Goal: Task Accomplishment & Management: Manage account settings

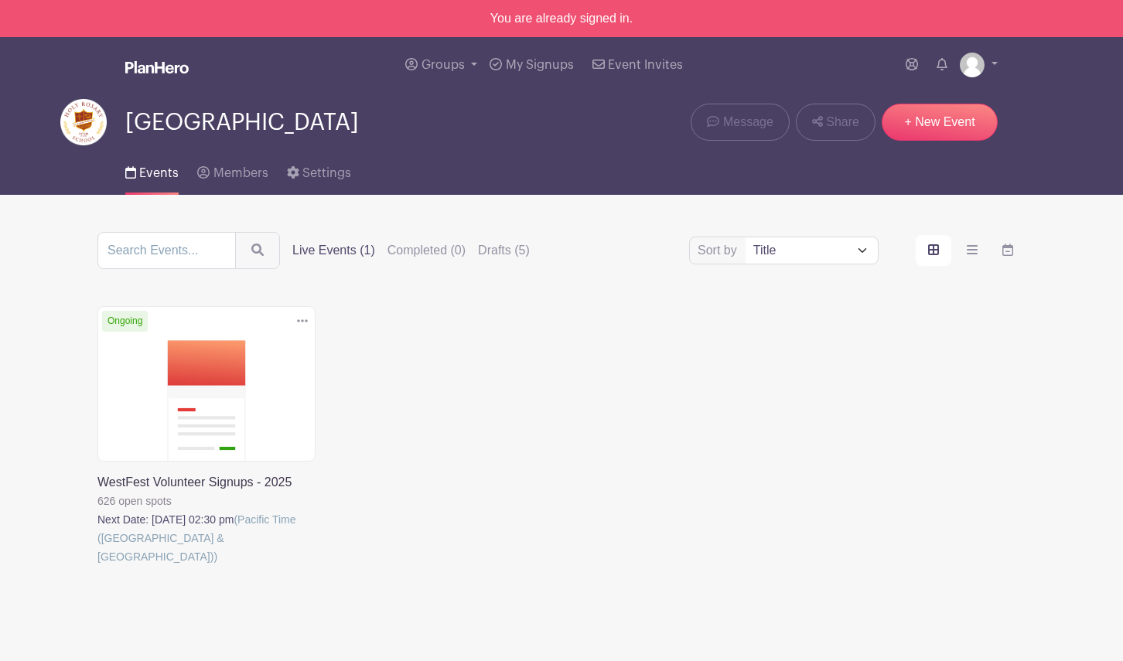
click at [97, 566] on link at bounding box center [97, 566] width 0 height 0
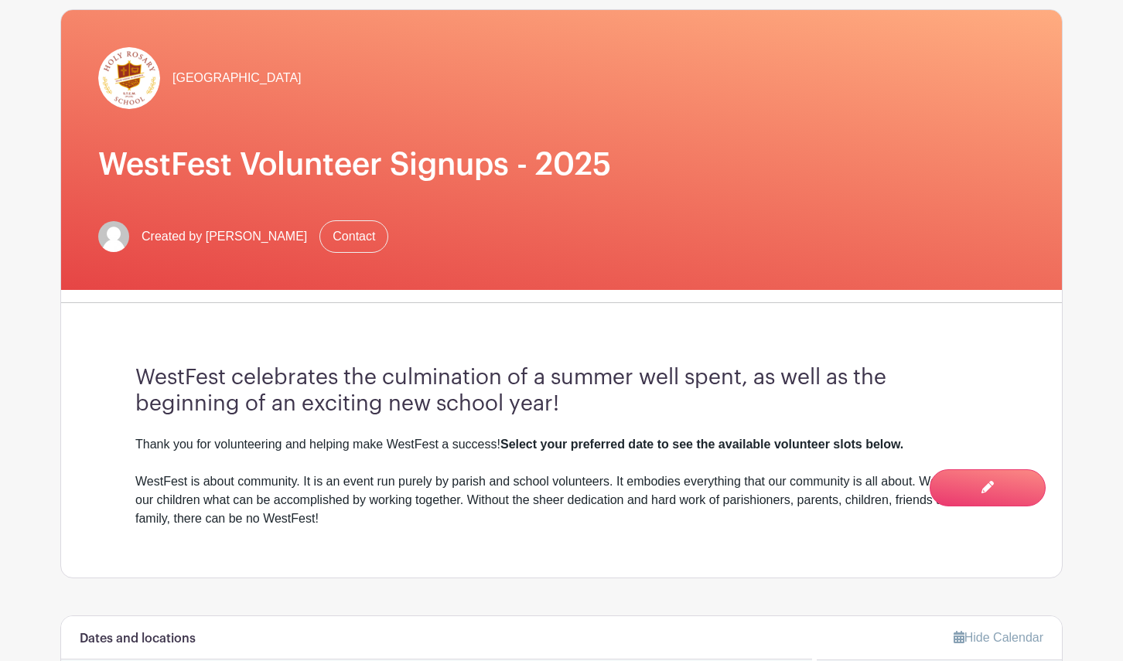
scroll to position [213, 0]
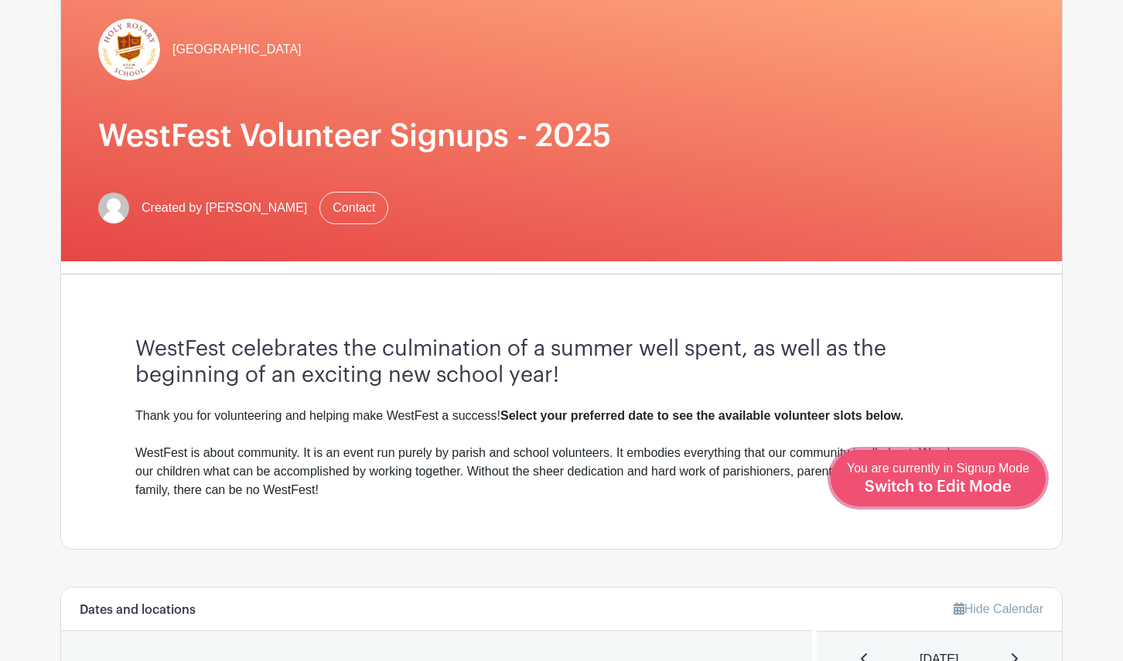
click at [1026, 486] on div "You are currently in Signup Mode Switch to Edit Mode" at bounding box center [938, 478] width 183 height 38
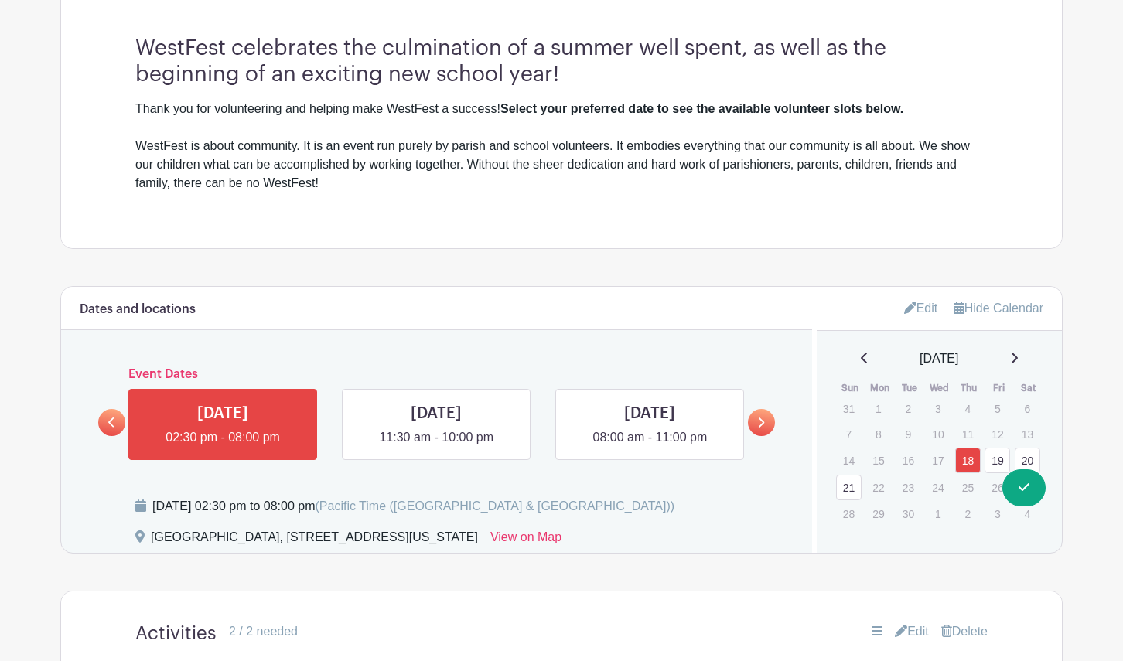
scroll to position [569, 0]
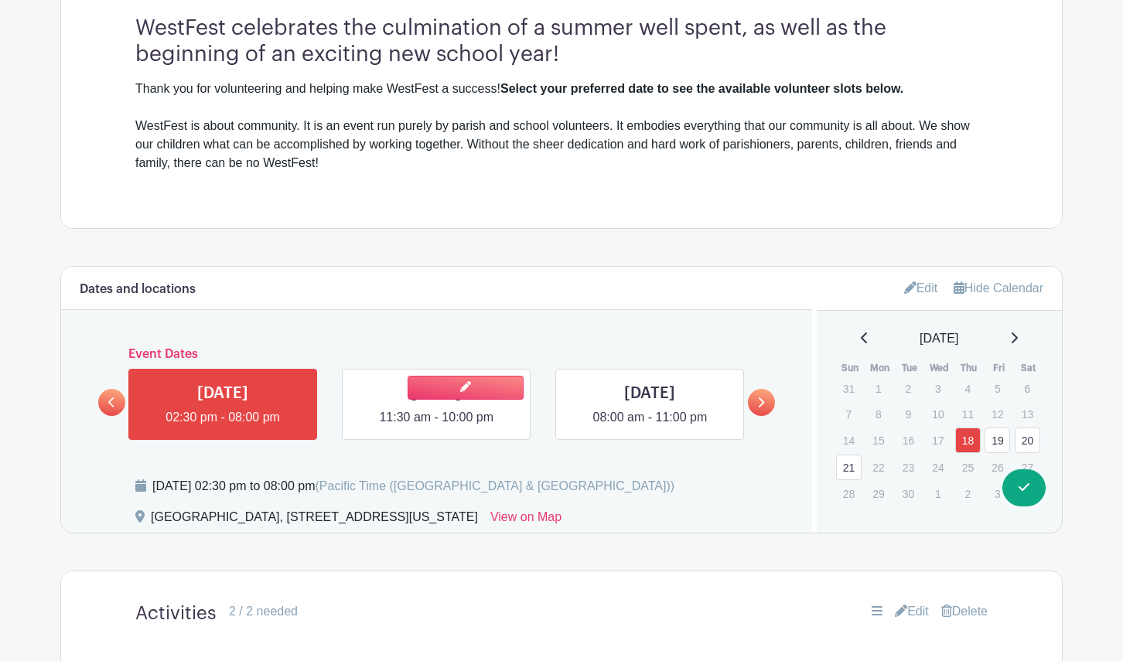
click at [436, 427] on link at bounding box center [436, 427] width 0 height 0
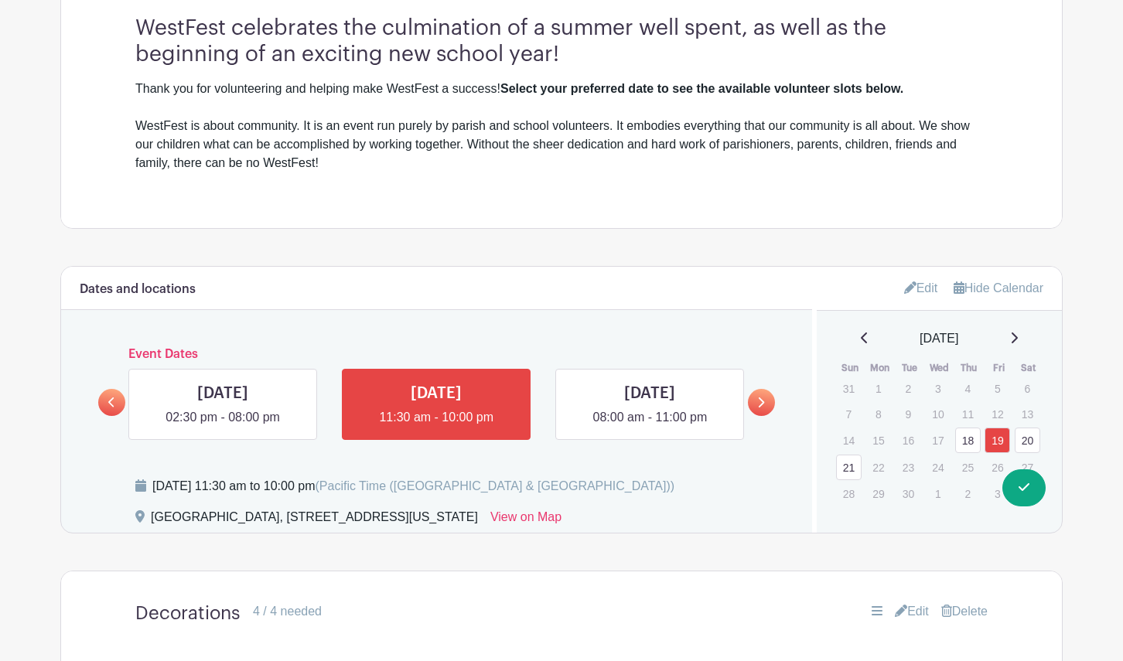
click at [0, 0] on icon at bounding box center [0, 0] width 0 height 0
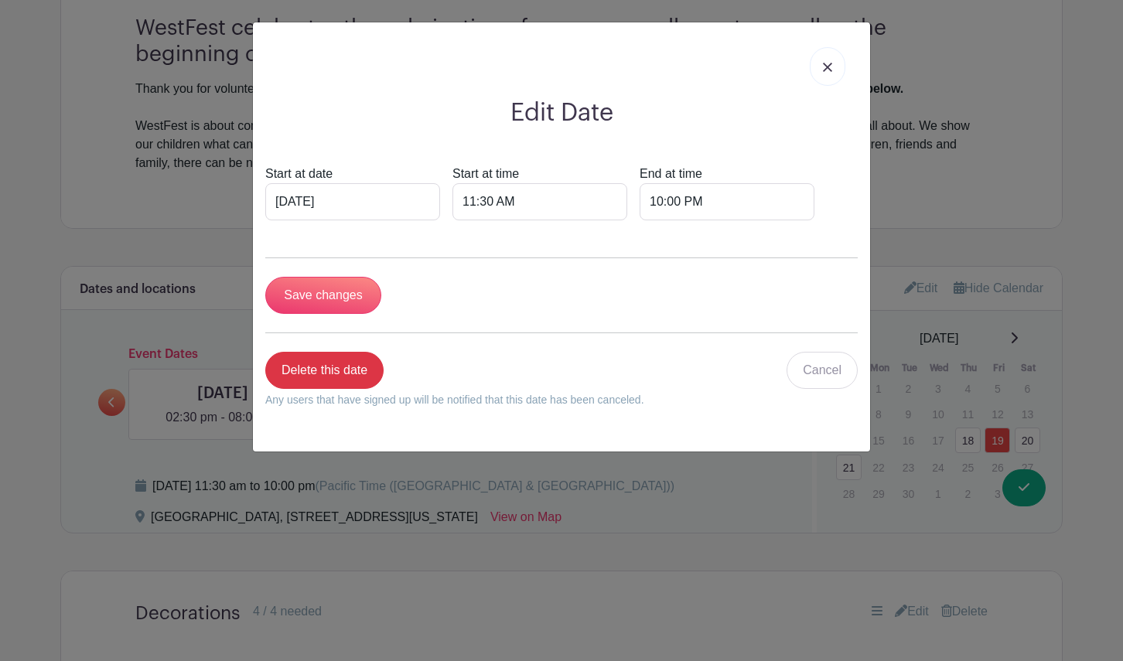
click at [821, 63] on link at bounding box center [828, 66] width 36 height 39
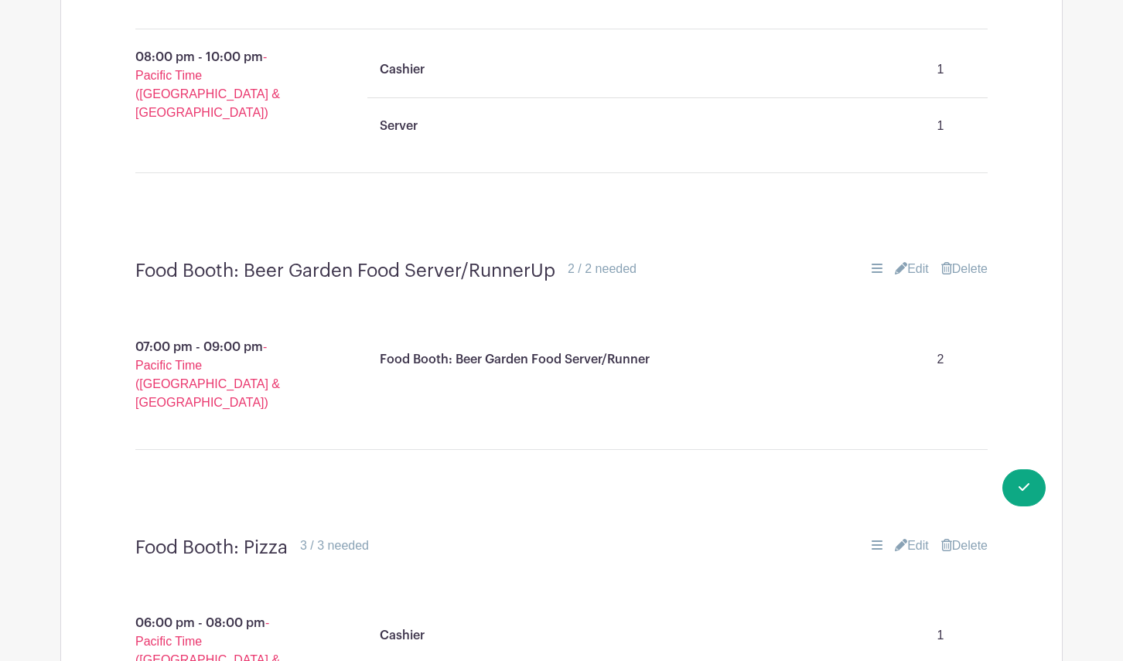
scroll to position [3890, 0]
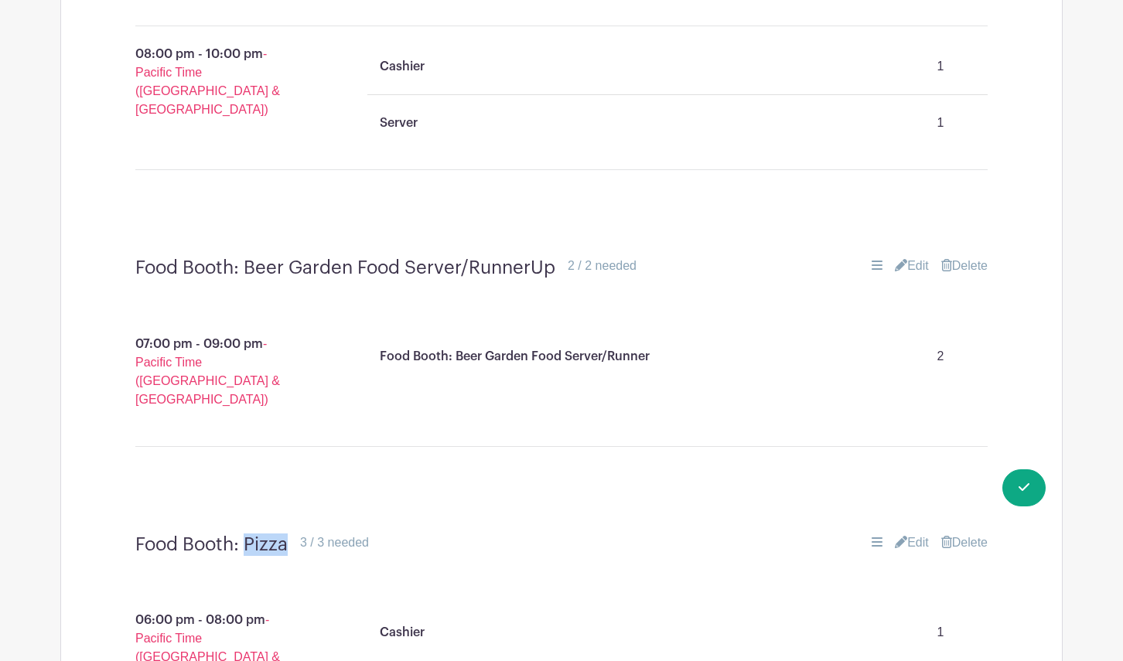
click at [915, 534] on link "Edit" at bounding box center [912, 543] width 34 height 19
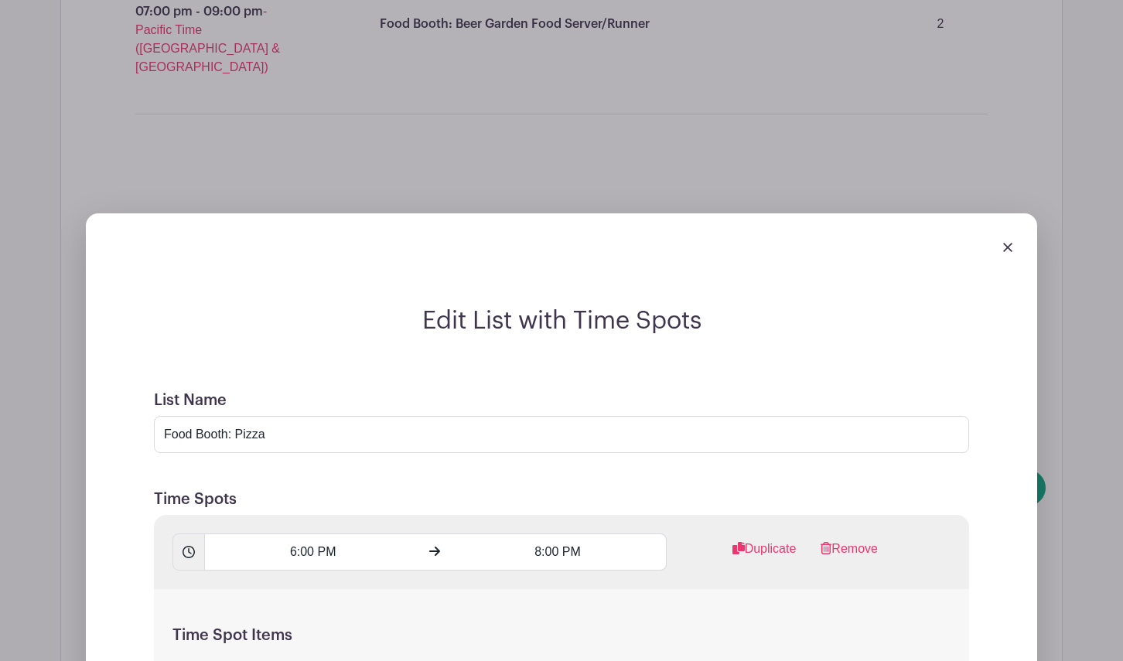
scroll to position [4224, 0]
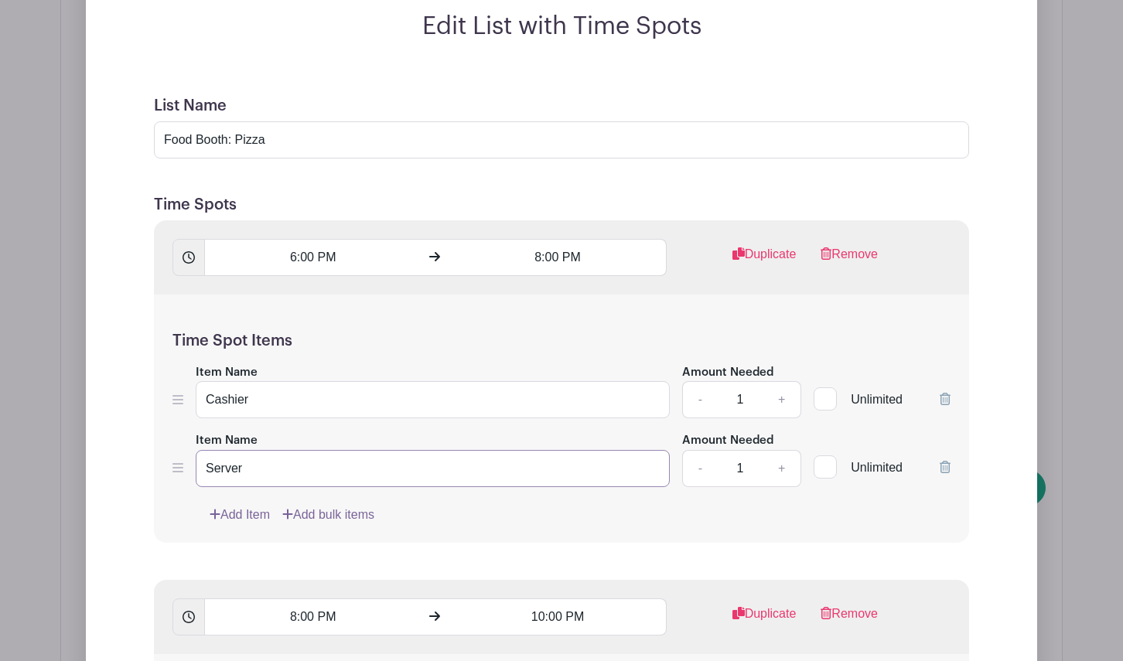
scroll to position [4541, 0]
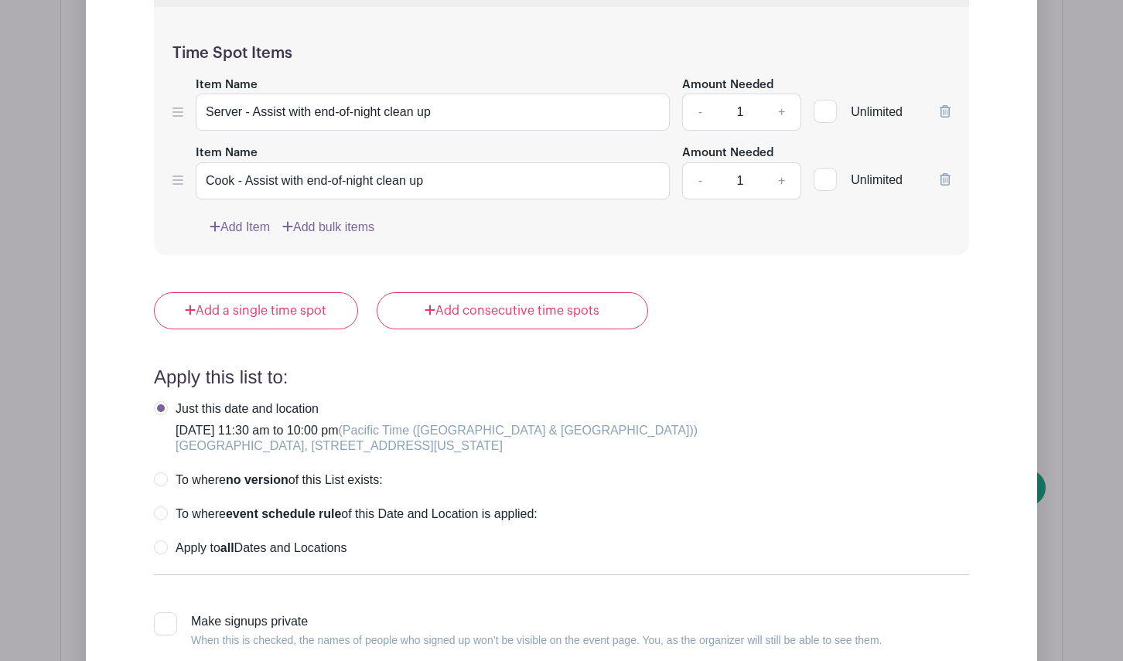
type input "Server/Cook"
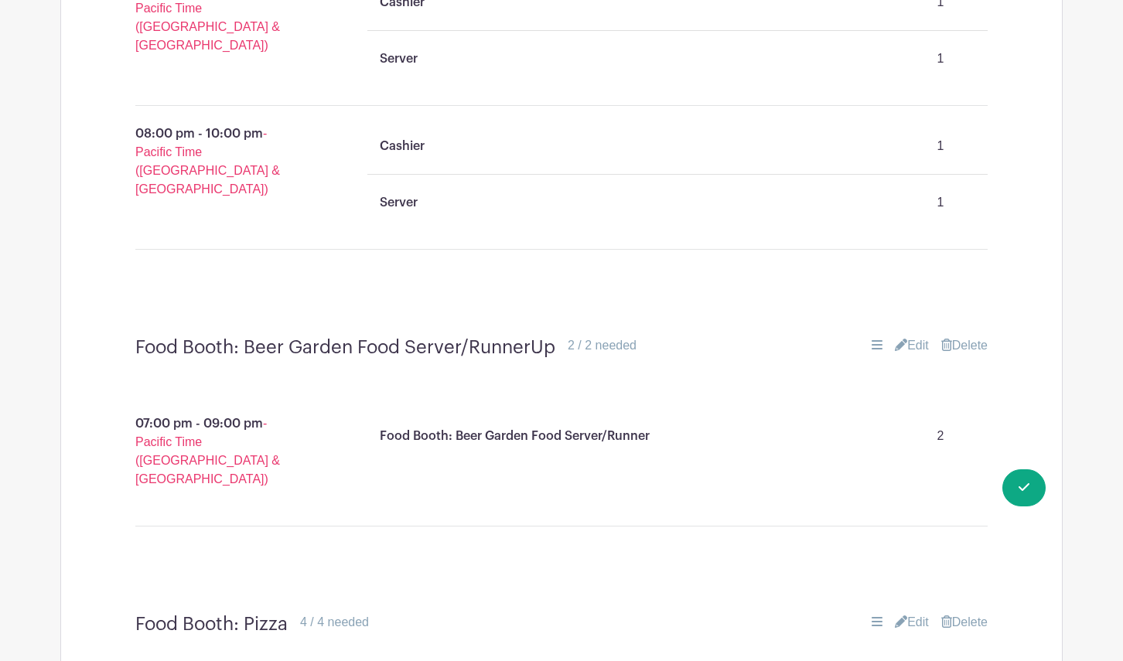
scroll to position [3815, 0]
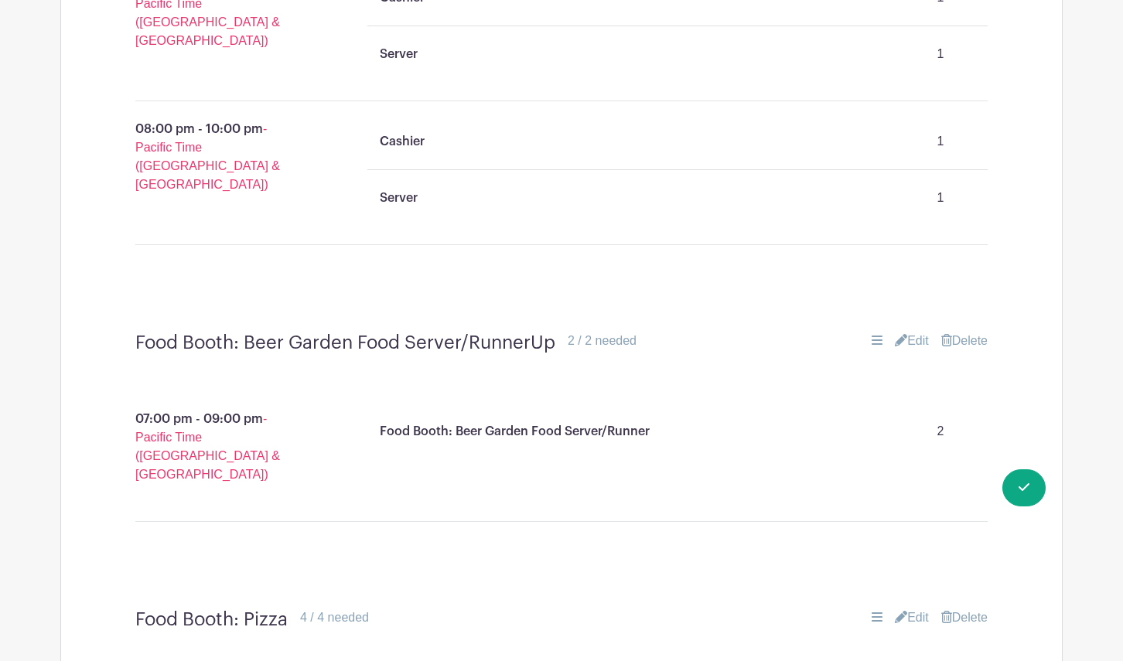
click at [916, 609] on link "Edit" at bounding box center [912, 618] width 34 height 19
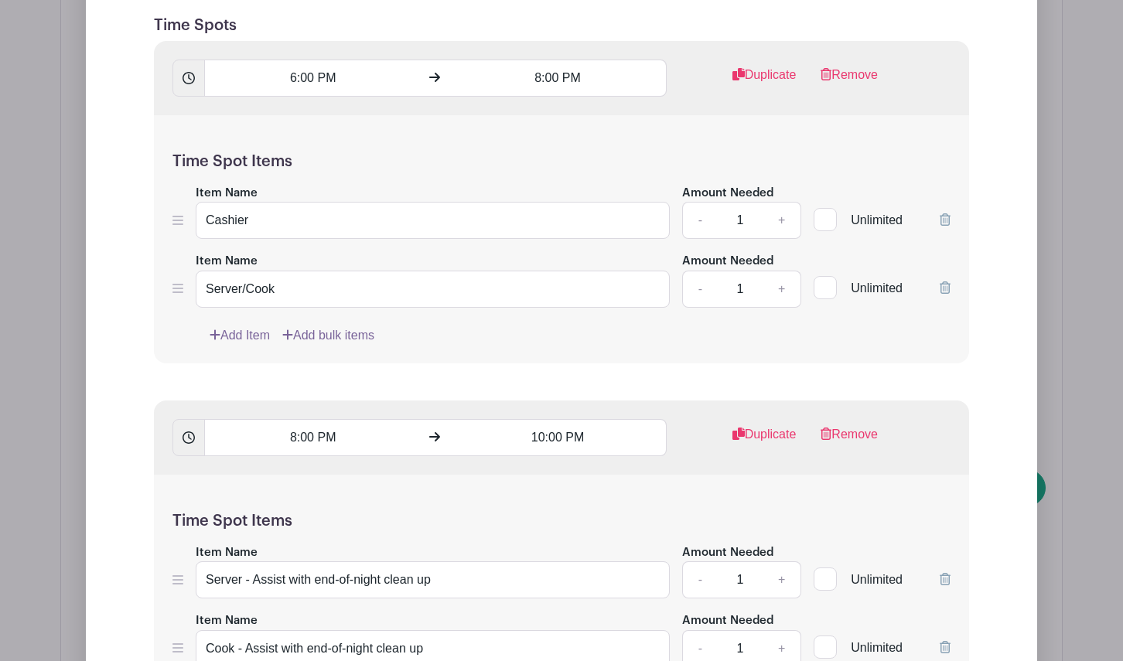
scroll to position [4700, 0]
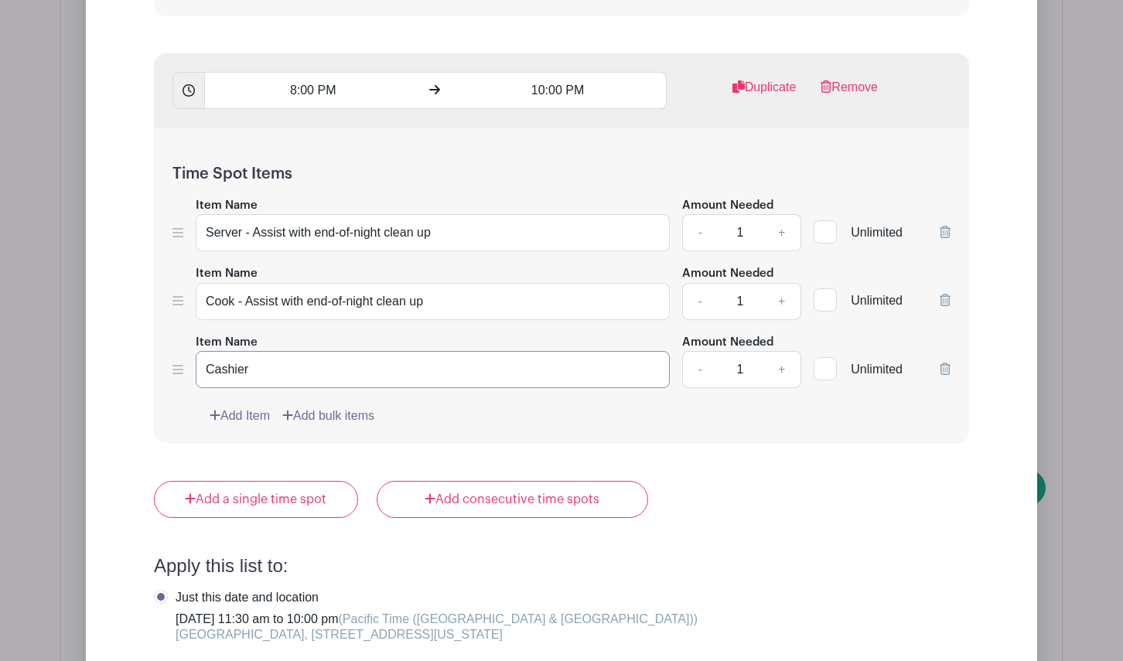
type input "Cashier"
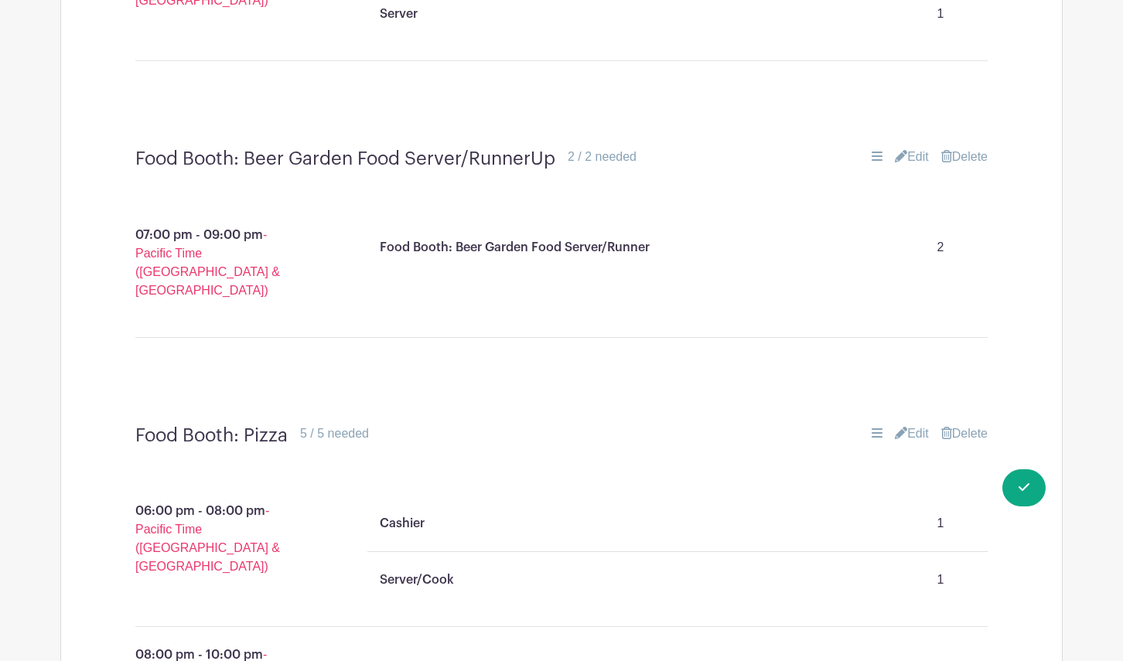
scroll to position [4007, 0]
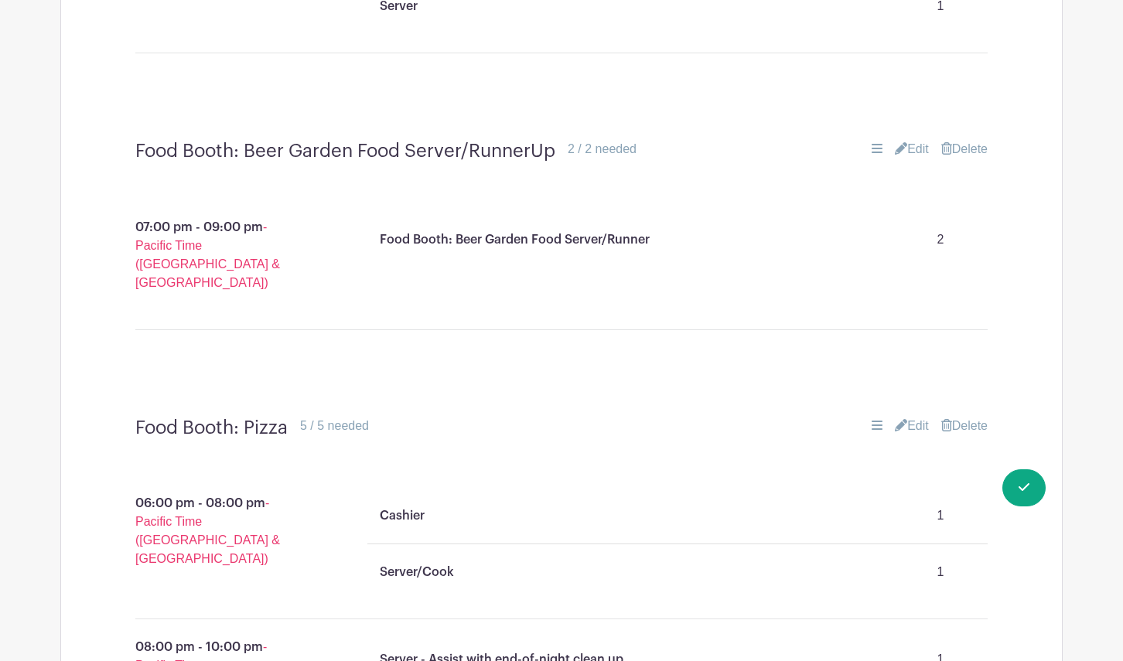
click at [908, 417] on link "Edit" at bounding box center [912, 426] width 34 height 19
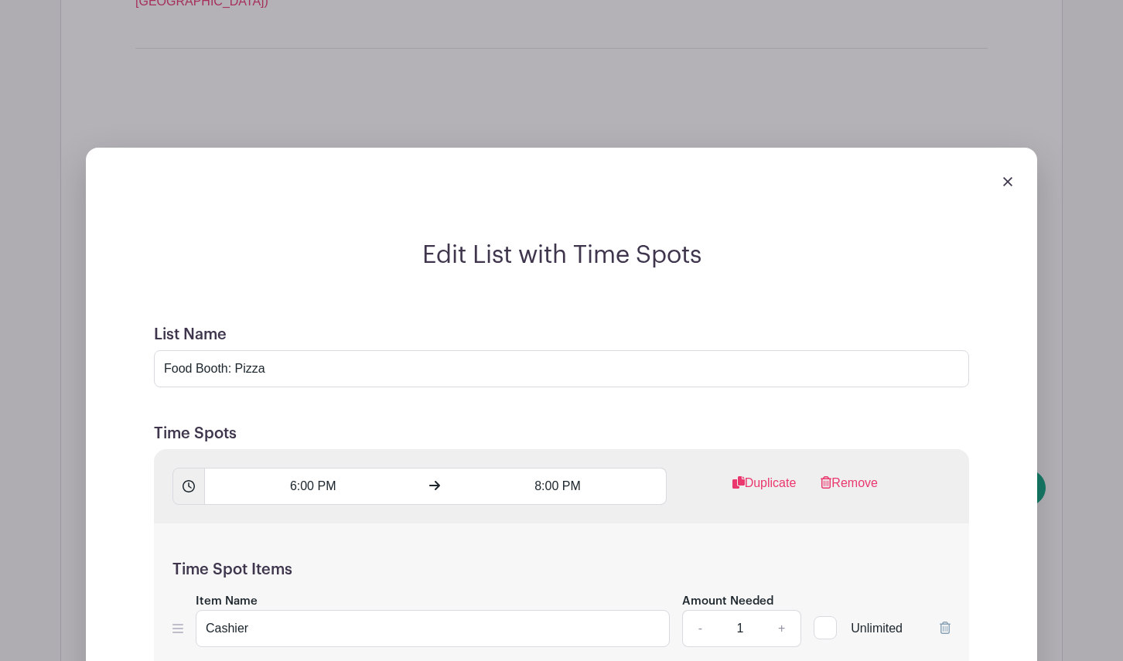
scroll to position [4379, 0]
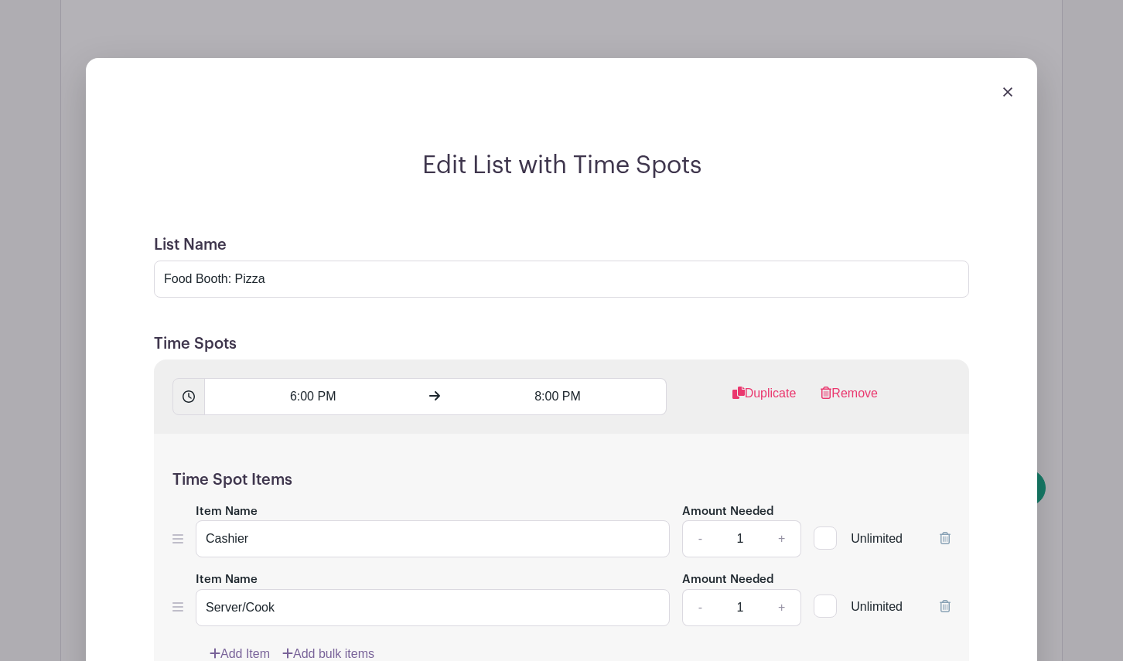
click at [236, 645] on link "Add Item" at bounding box center [240, 654] width 60 height 19
type input "Cook"
drag, startPoint x: 280, startPoint y: 292, endPoint x: 243, endPoint y: 292, distance: 37.1
click at [243, 589] on input "Server/Cook" at bounding box center [433, 607] width 474 height 37
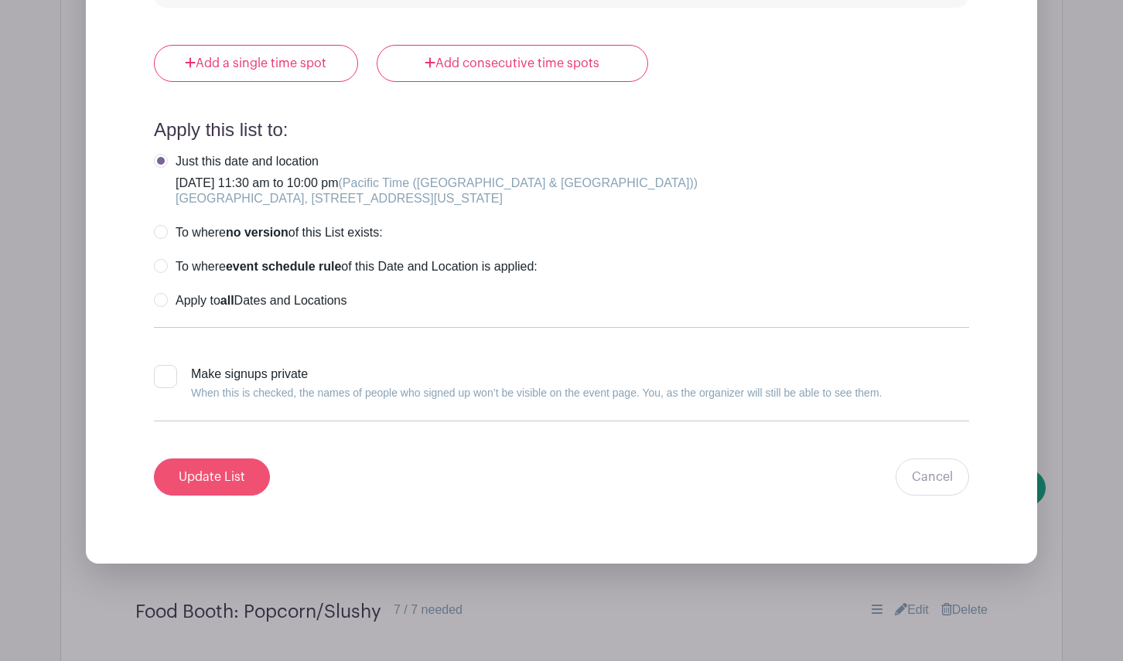
type input "Server"
click at [217, 459] on input "Update List" at bounding box center [212, 477] width 116 height 37
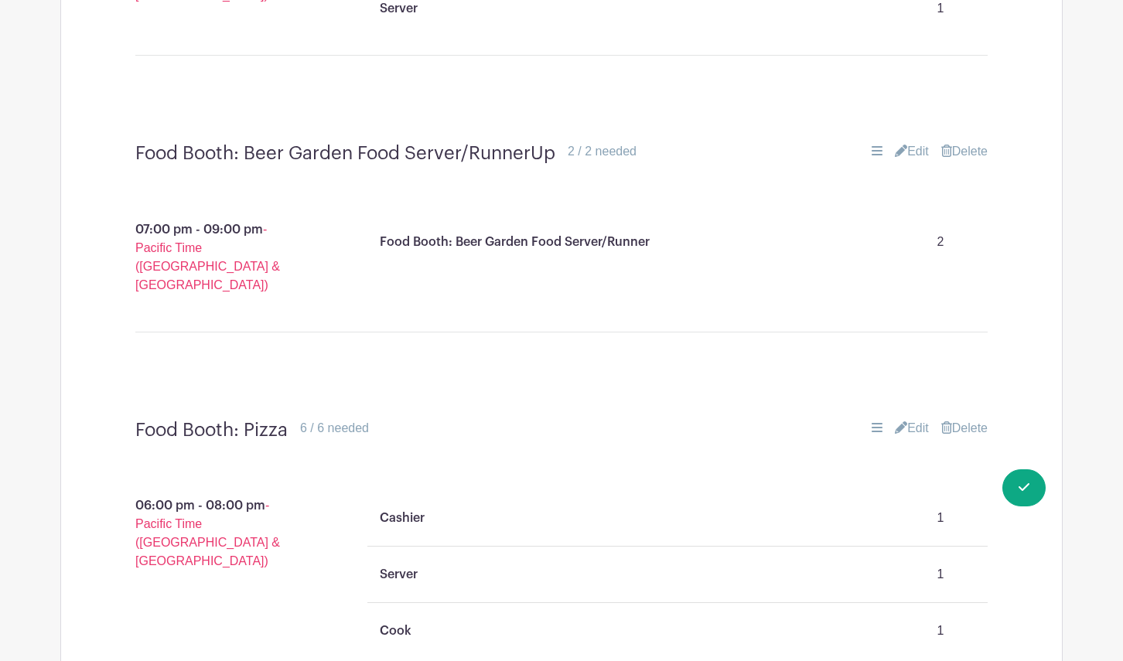
scroll to position [3994, 0]
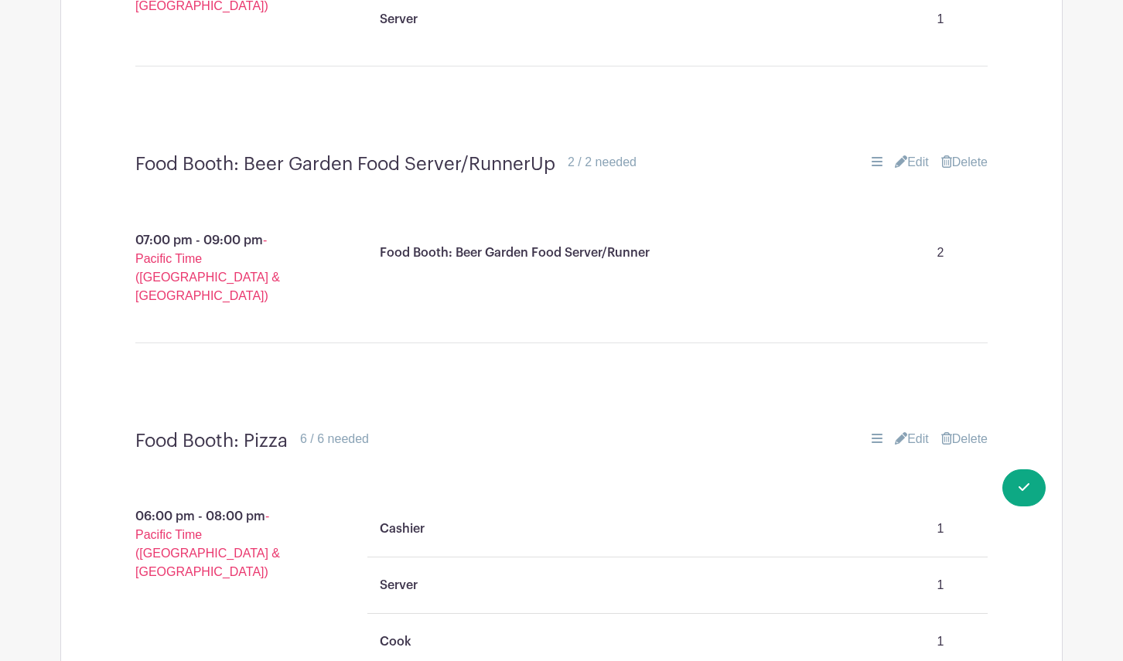
click at [872, 432] on icon at bounding box center [877, 438] width 11 height 12
click at [918, 430] on link "Edit" at bounding box center [912, 439] width 34 height 19
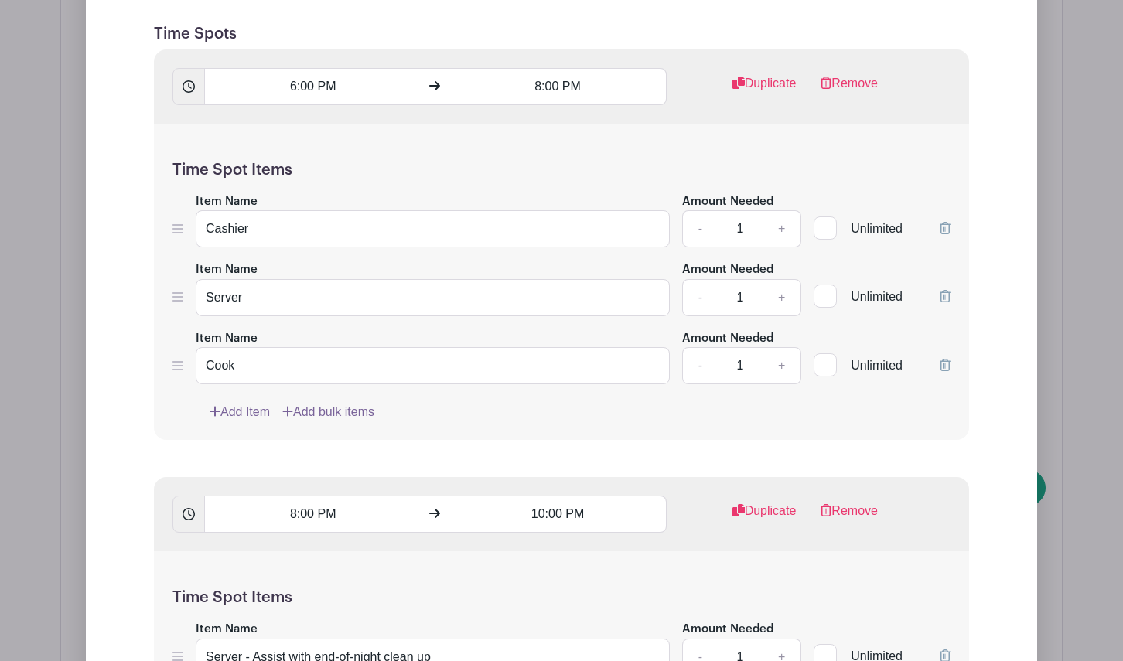
scroll to position [4689, 0]
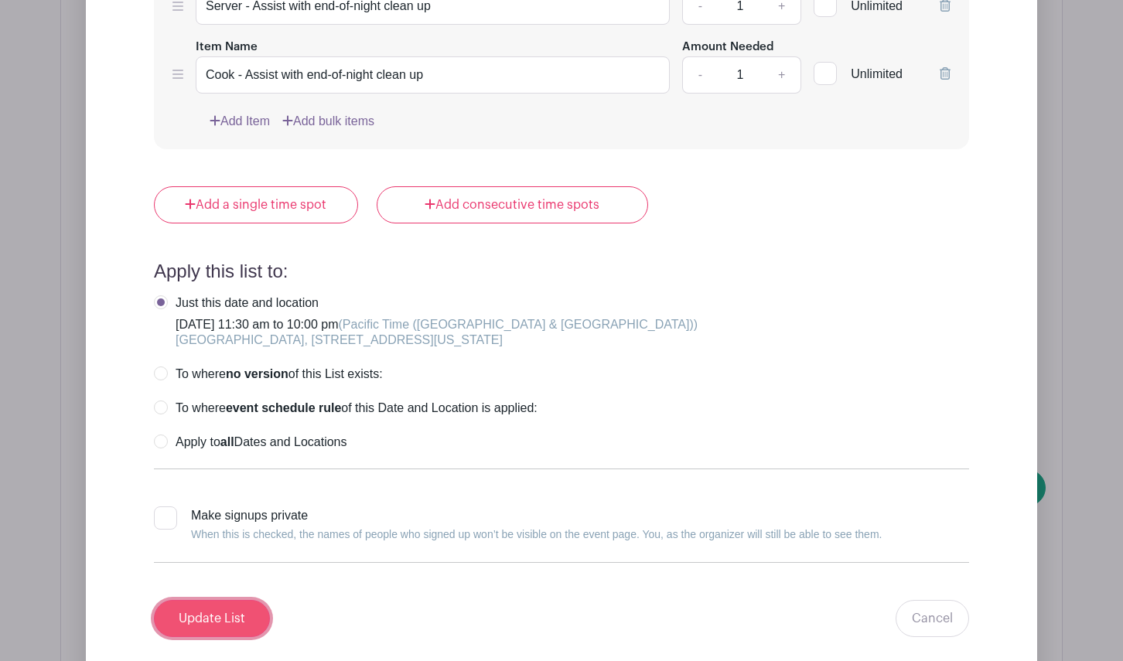
click at [217, 600] on input "Update List" at bounding box center [212, 618] width 116 height 37
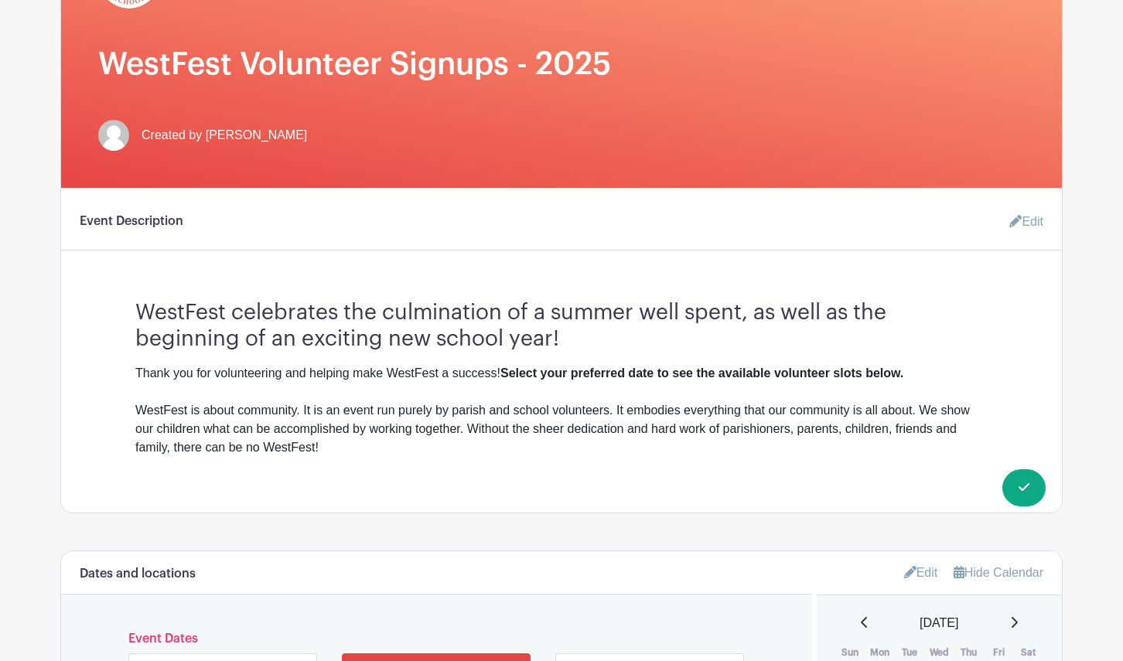
scroll to position [0, 0]
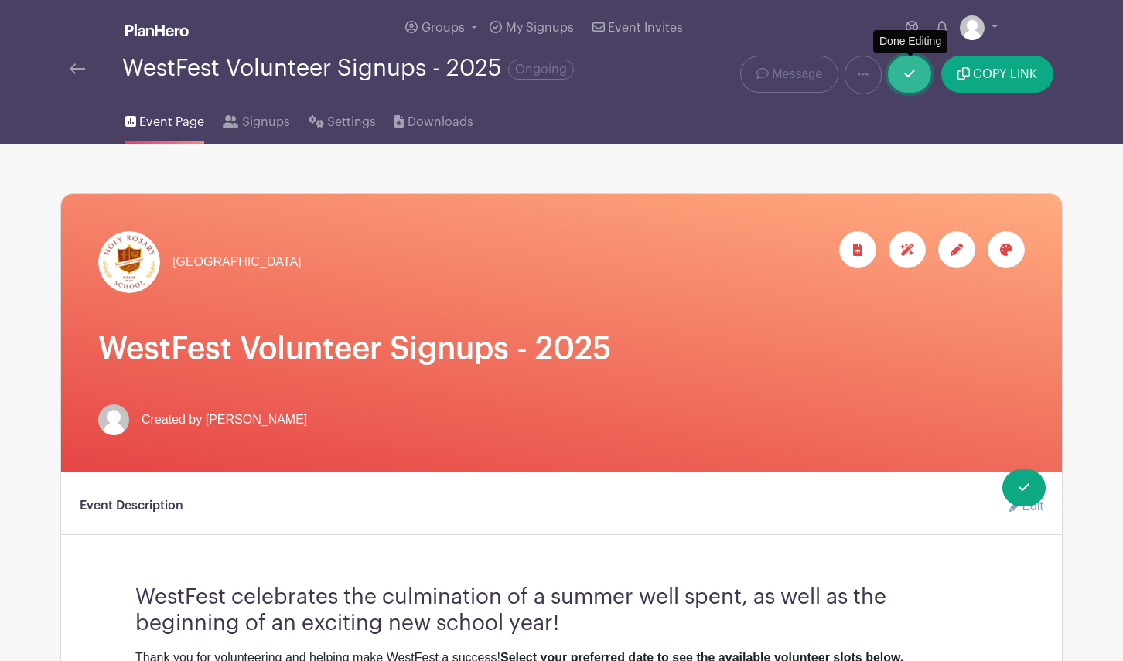
click at [911, 79] on icon at bounding box center [909, 73] width 11 height 12
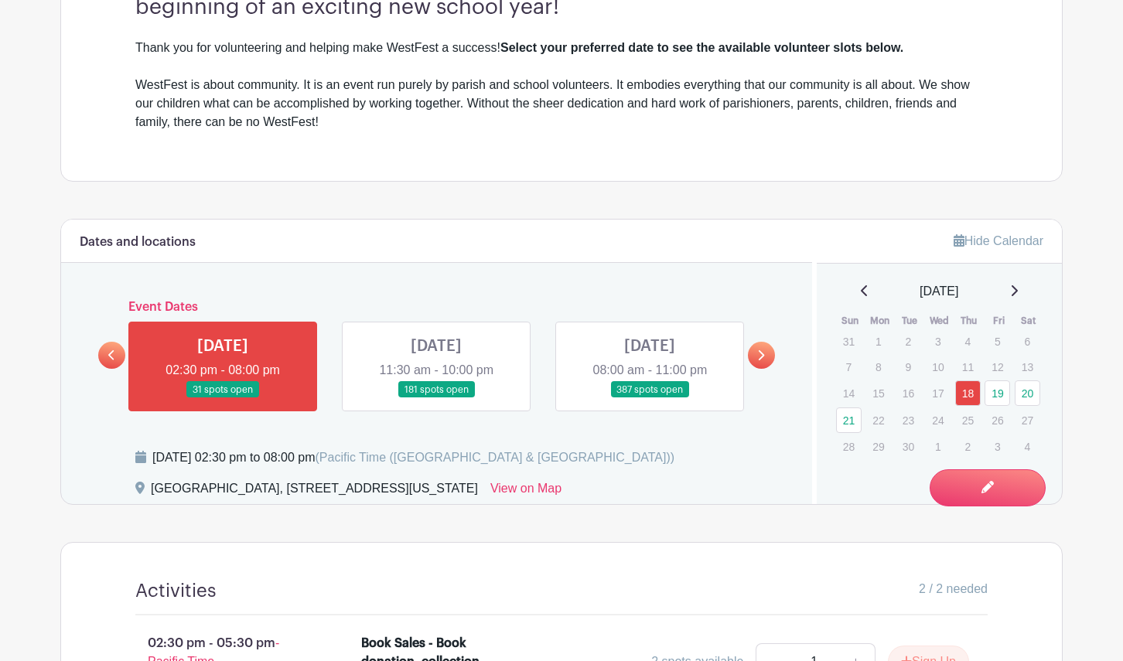
scroll to position [482, 0]
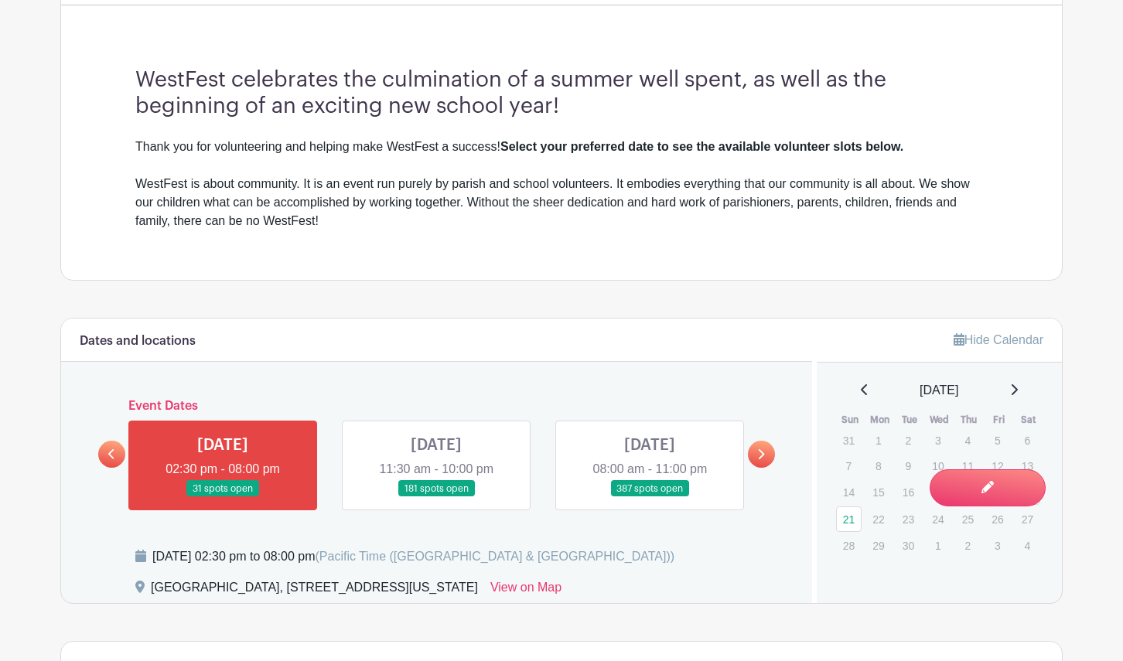
click at [436, 497] on link at bounding box center [436, 497] width 0 height 0
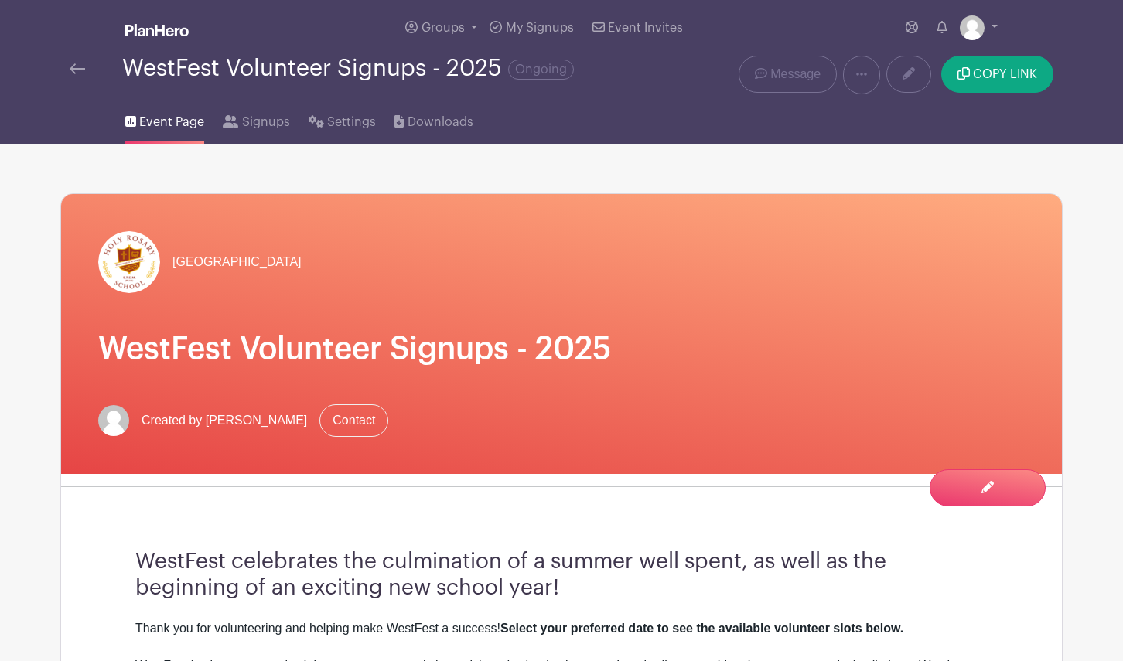
click at [80, 60] on link at bounding box center [77, 69] width 15 height 19
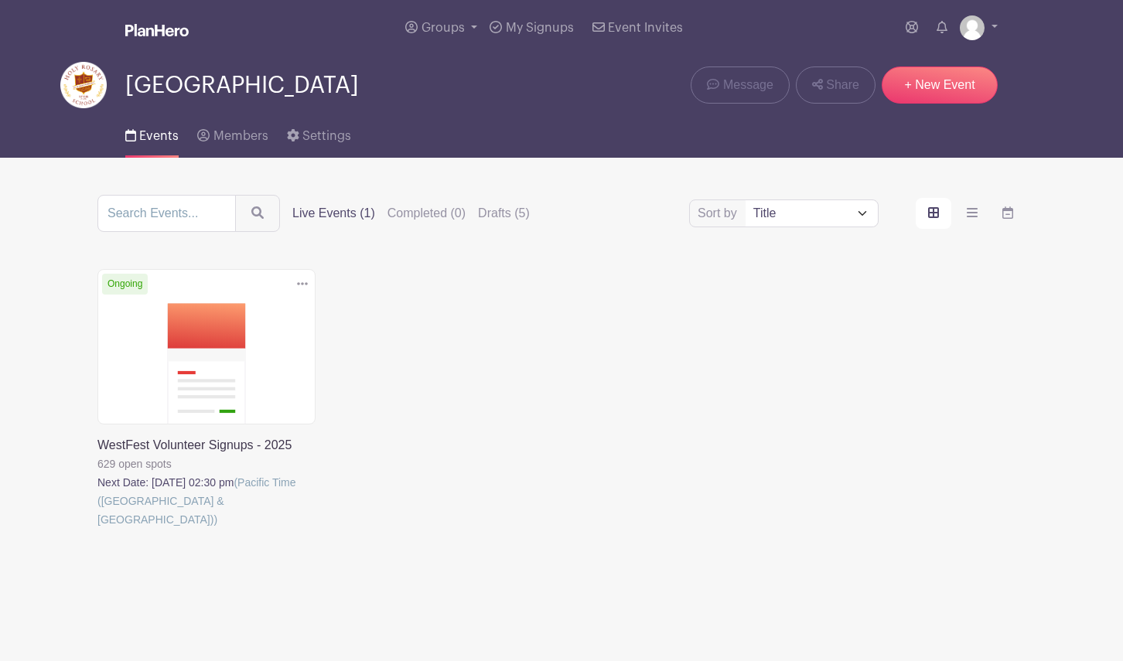
click at [97, 529] on link at bounding box center [97, 529] width 0 height 0
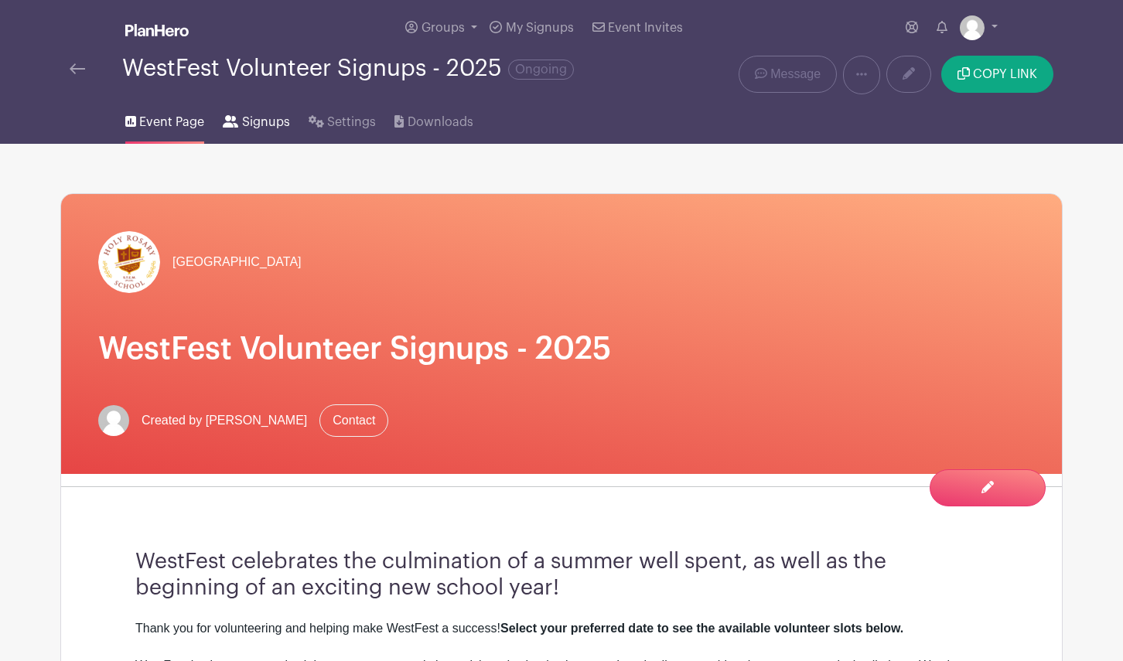
click at [267, 121] on span "Signups" at bounding box center [266, 122] width 48 height 19
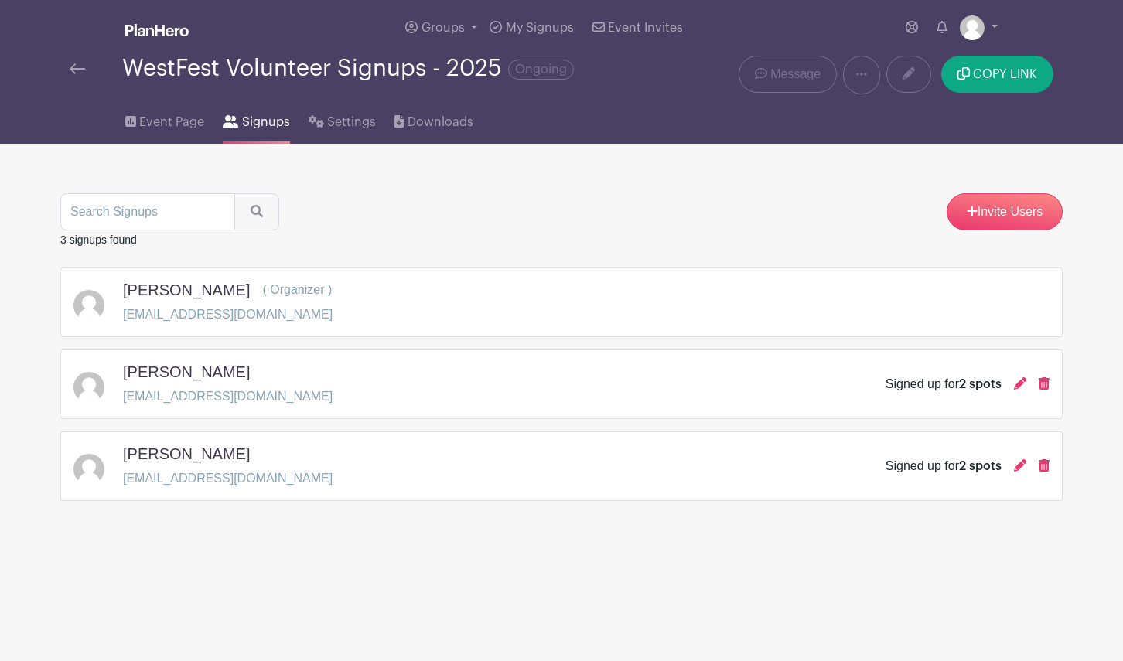
click at [73, 70] on img at bounding box center [77, 68] width 15 height 11
